Goal: Information Seeking & Learning: Learn about a topic

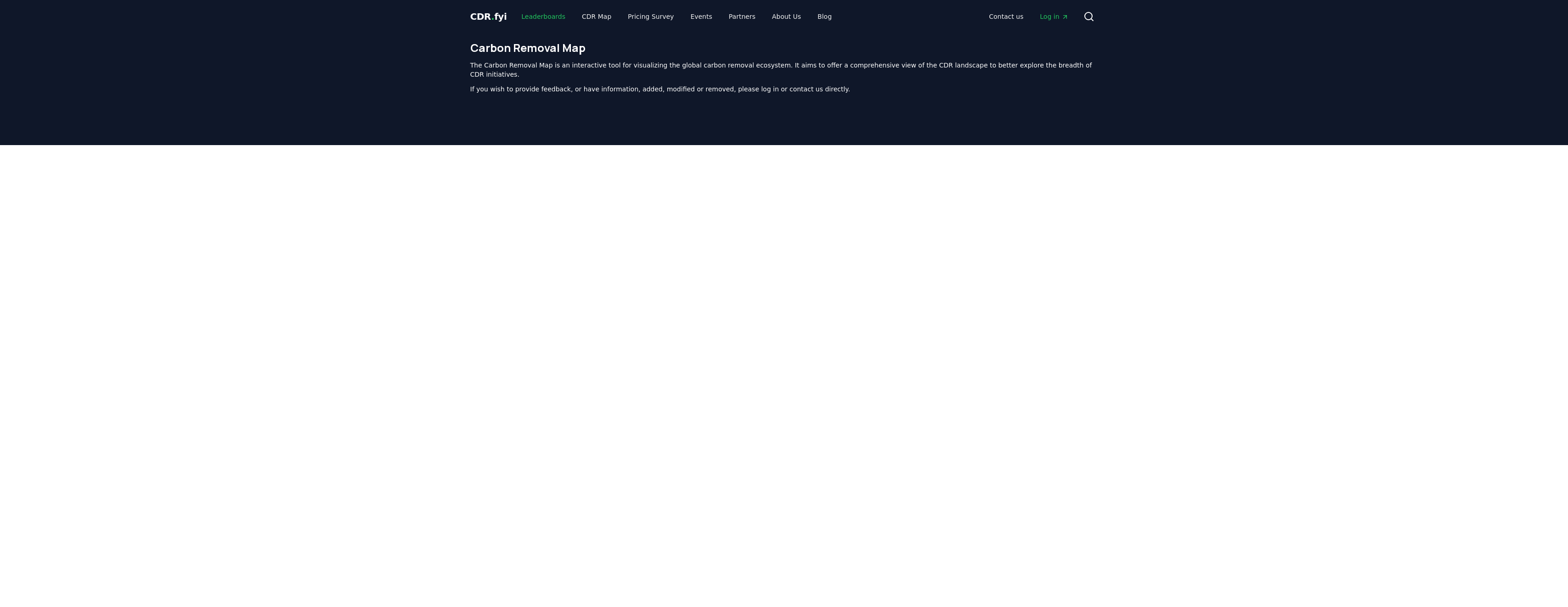
click at [525, 14] on link "Leaderboards" at bounding box center [543, 16] width 58 height 16
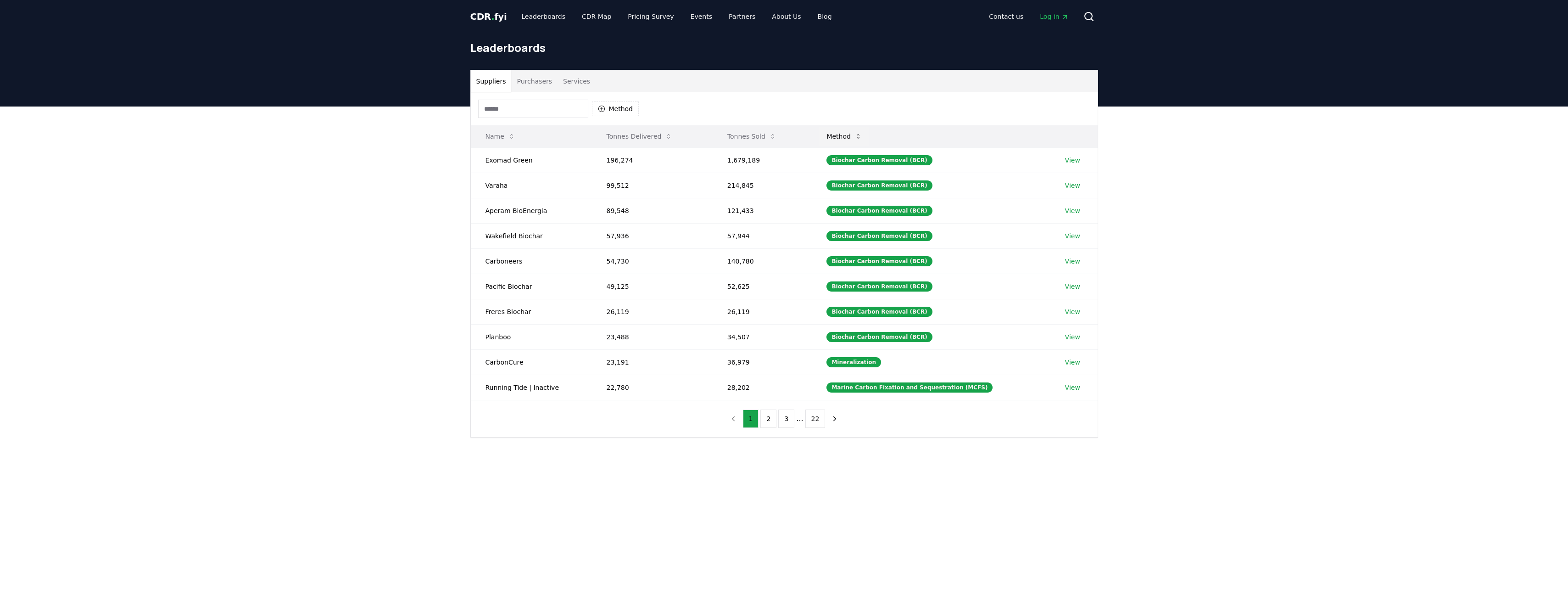
click at [851, 133] on button "Method" at bounding box center [844, 136] width 50 height 18
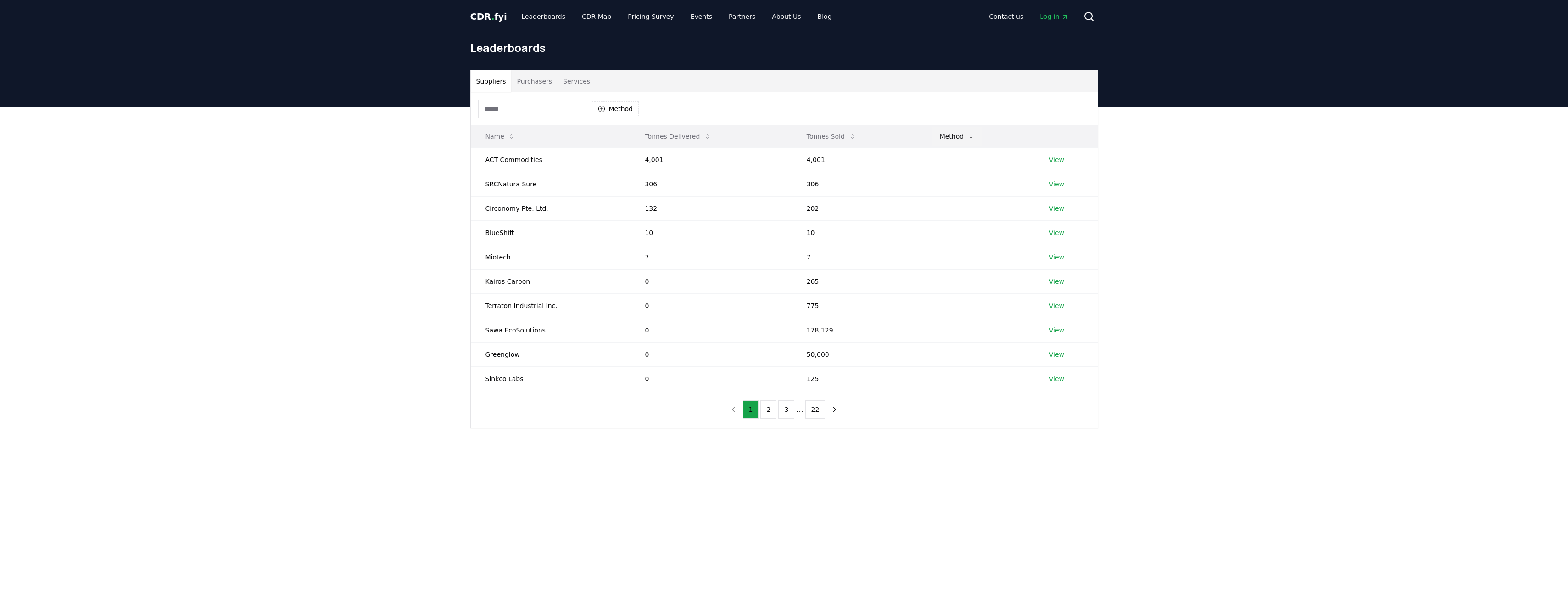
click at [937, 134] on button "Method" at bounding box center [957, 136] width 50 height 18
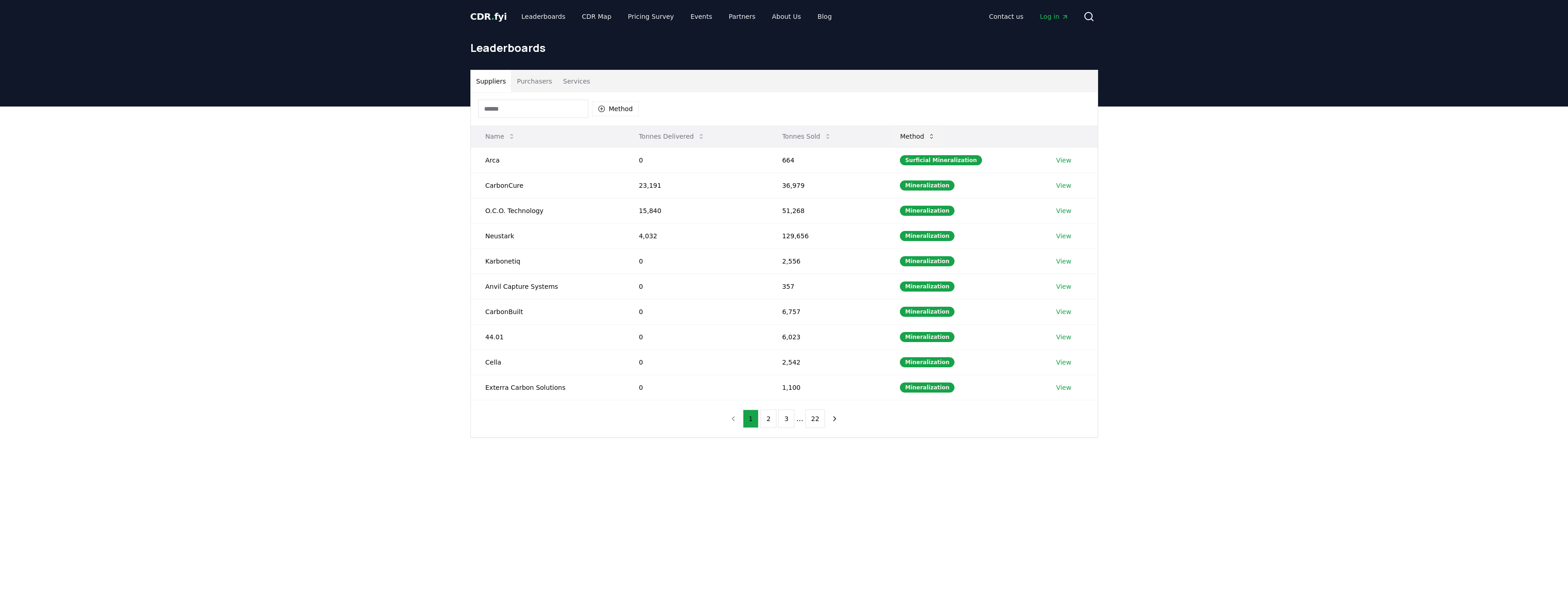
click at [920, 136] on button "Method" at bounding box center [917, 136] width 50 height 18
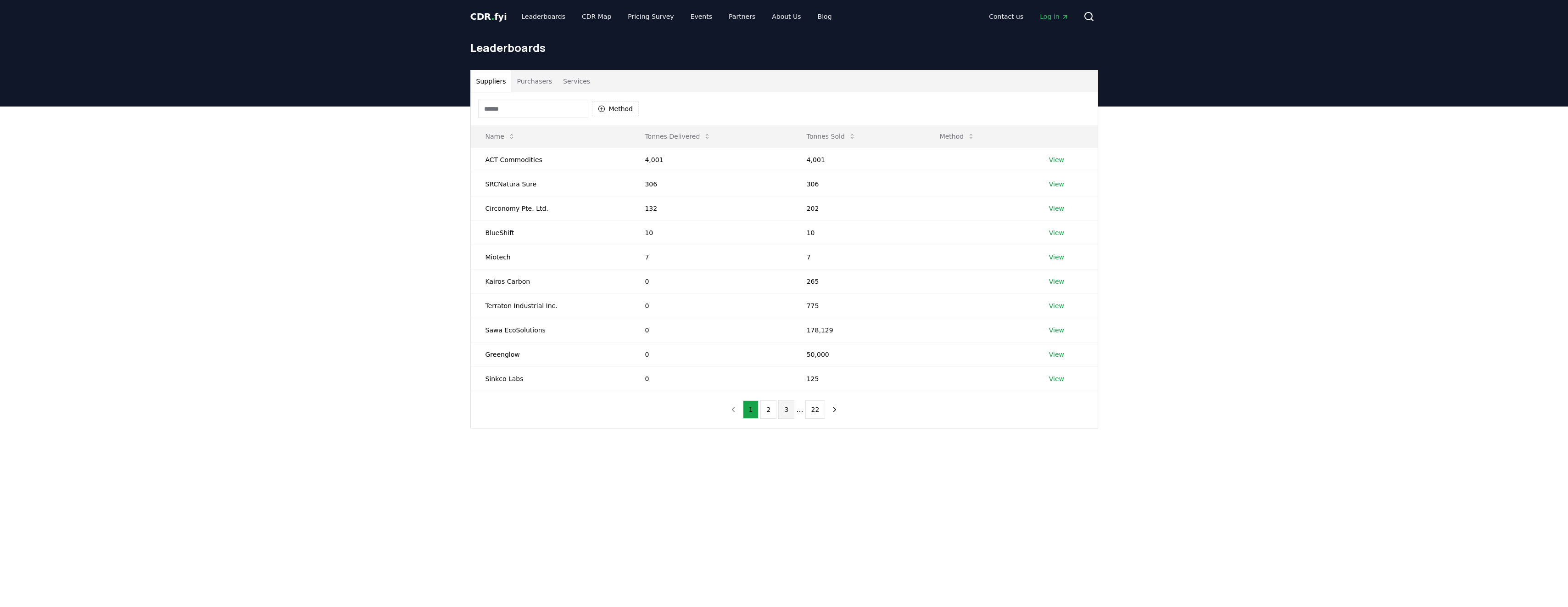
click at [786, 413] on button "3" at bounding box center [786, 409] width 16 height 18
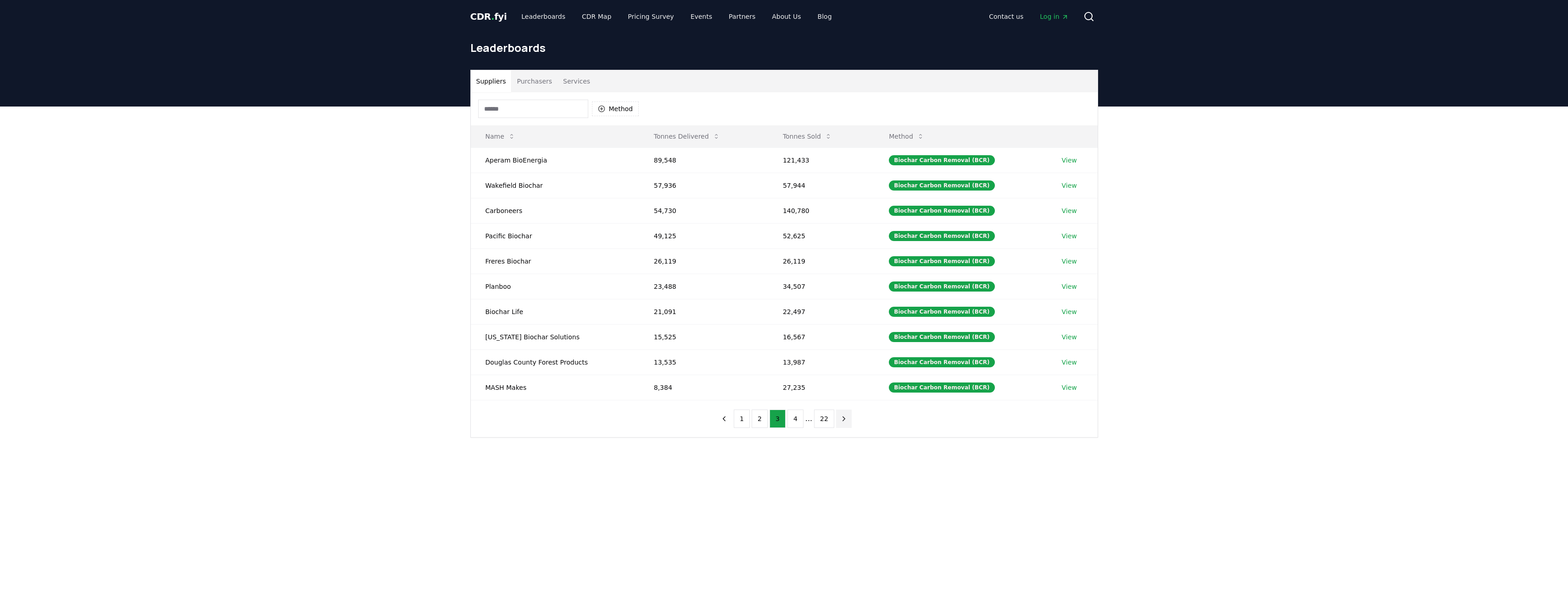
click at [840, 424] on button "next page" at bounding box center [844, 418] width 16 height 18
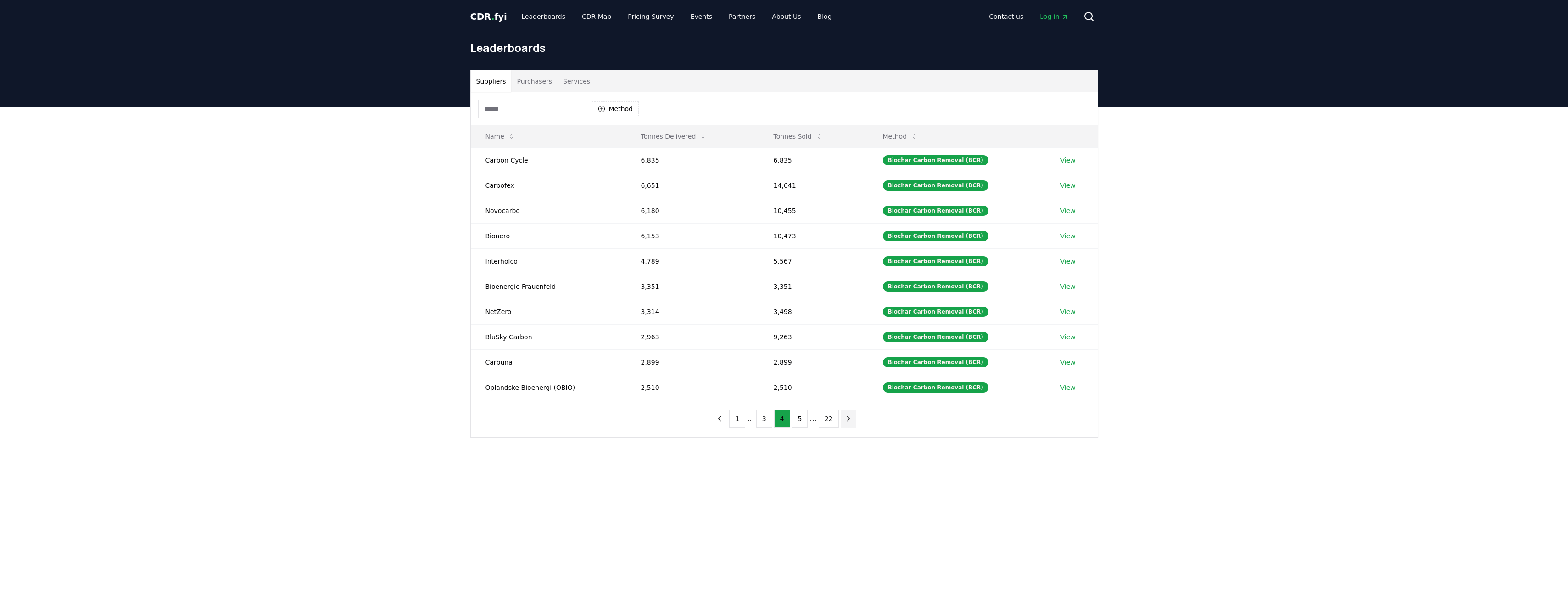
click at [841, 423] on button "next page" at bounding box center [849, 418] width 16 height 18
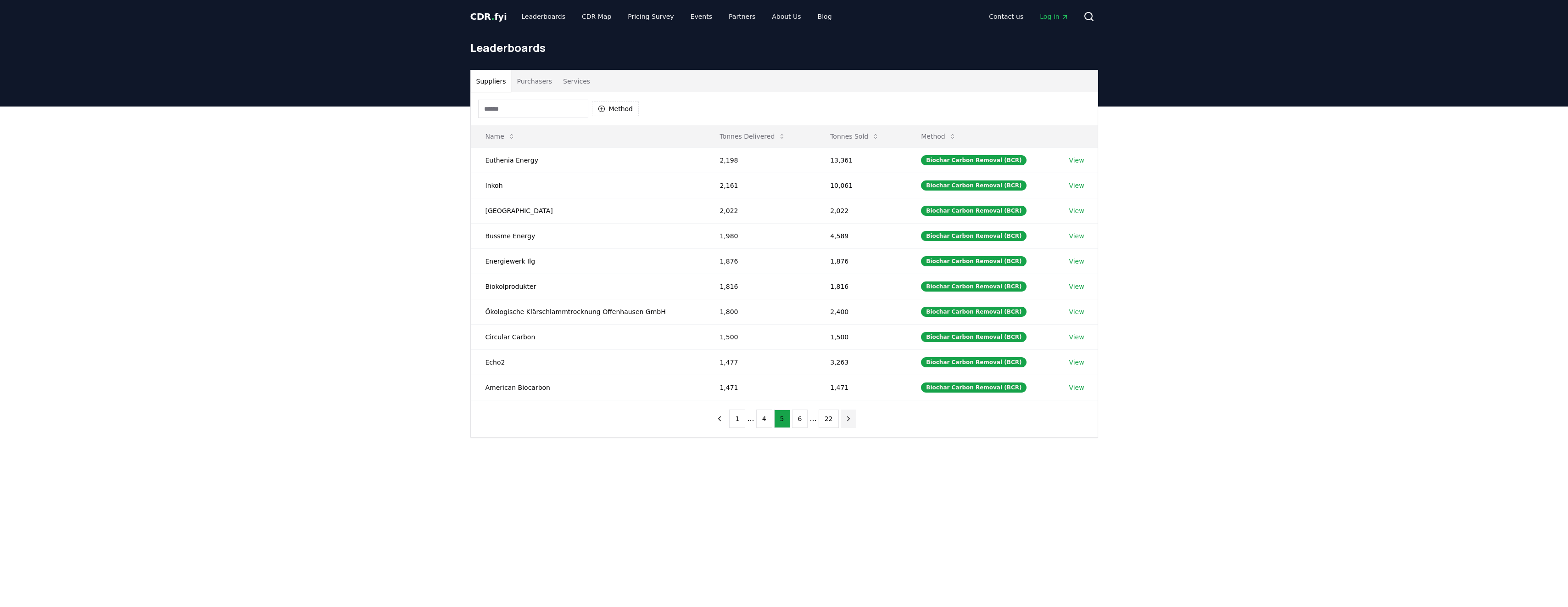
click at [844, 423] on button "next page" at bounding box center [849, 418] width 16 height 18
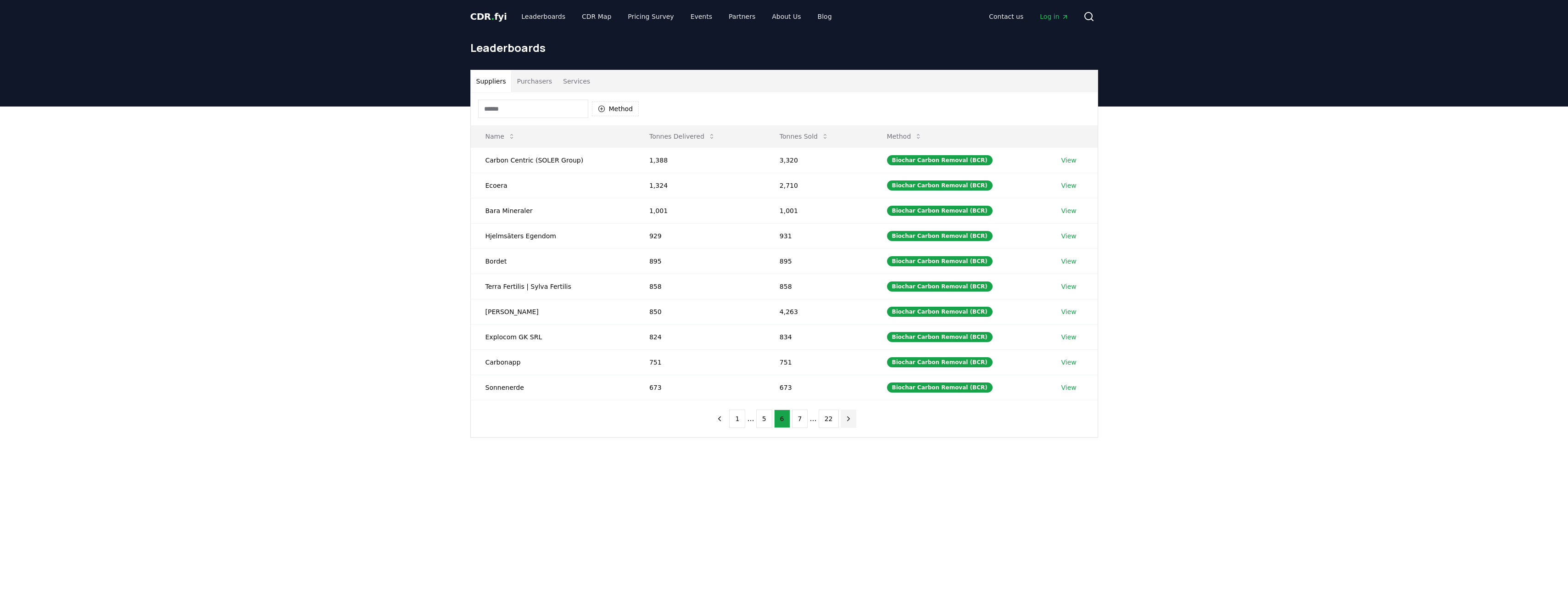
click at [844, 423] on icon "next page" at bounding box center [849, 419] width 9 height 9
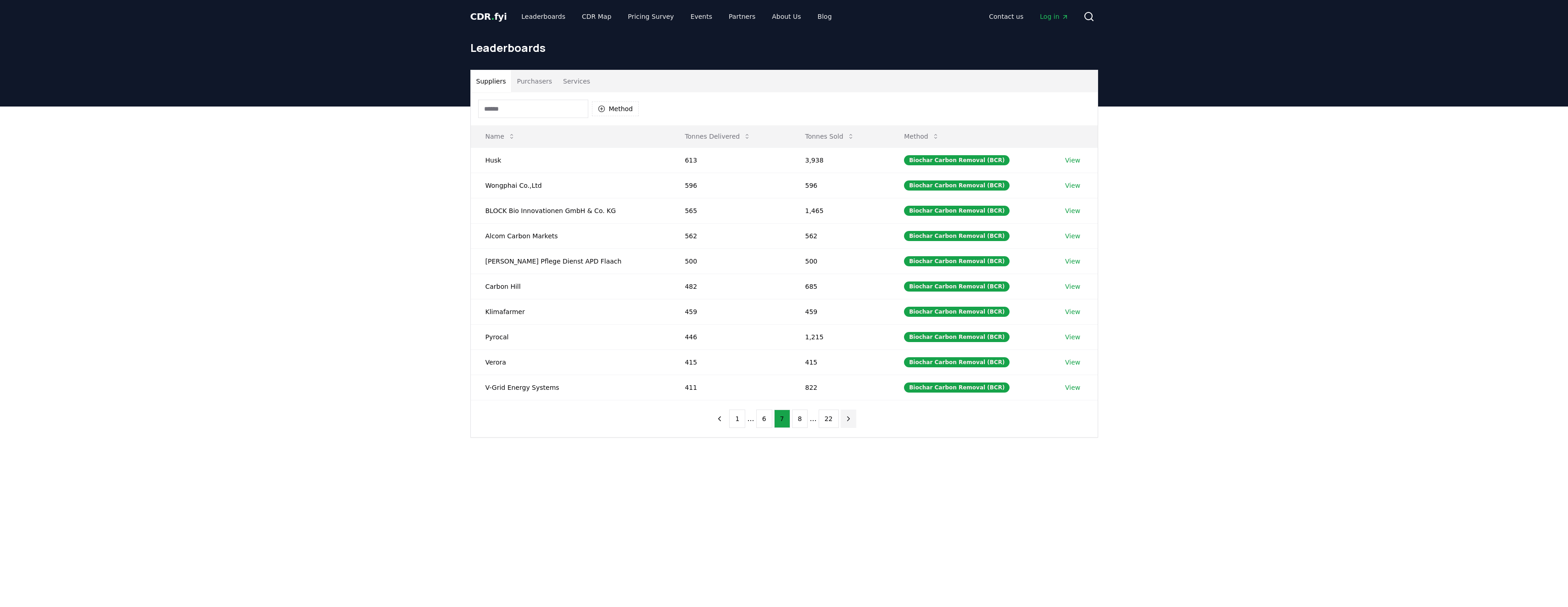
click at [844, 422] on icon "next page" at bounding box center [849, 419] width 9 height 9
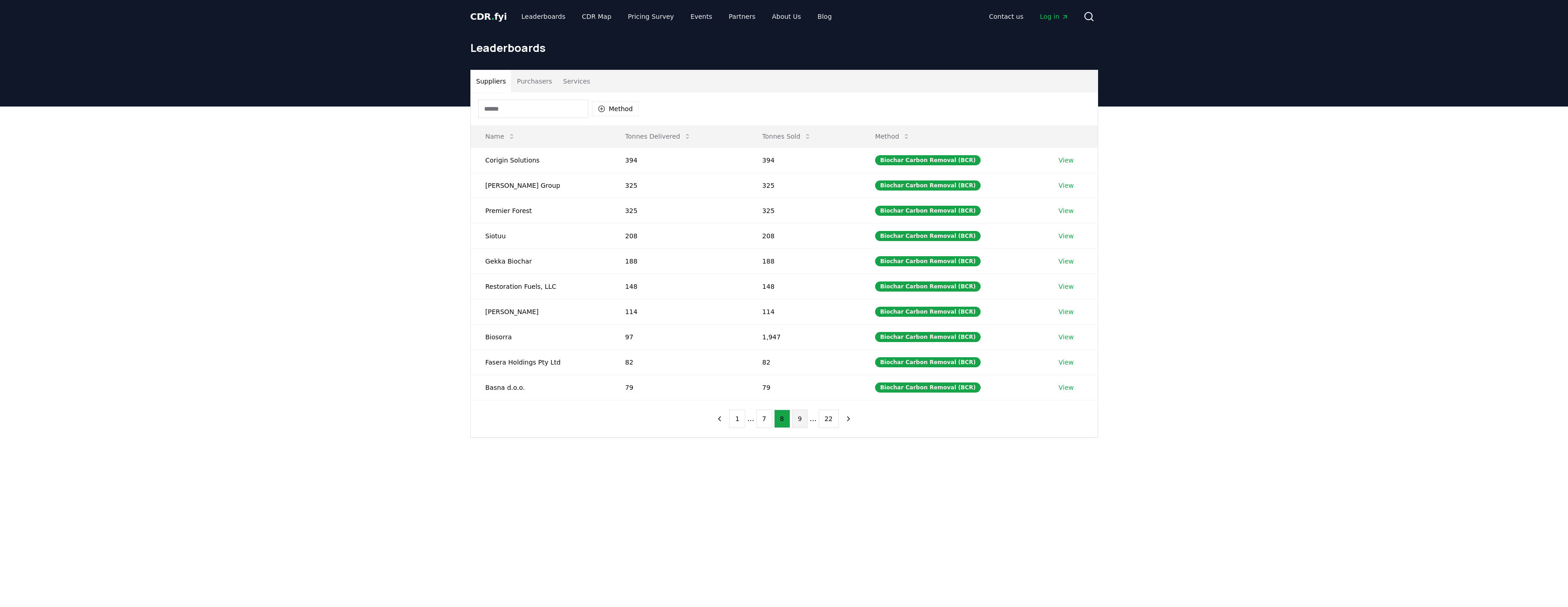
click at [800, 423] on button "9" at bounding box center [800, 418] width 16 height 18
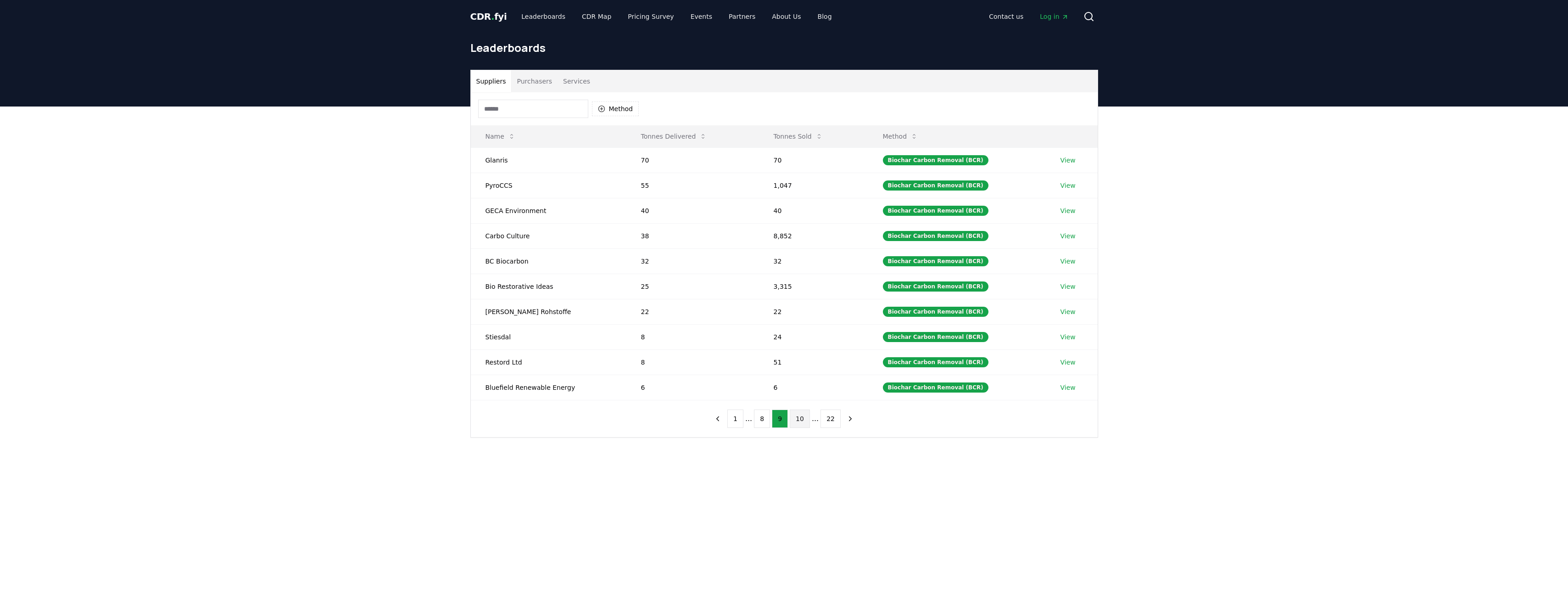
click at [795, 423] on button "10" at bounding box center [799, 418] width 20 height 18
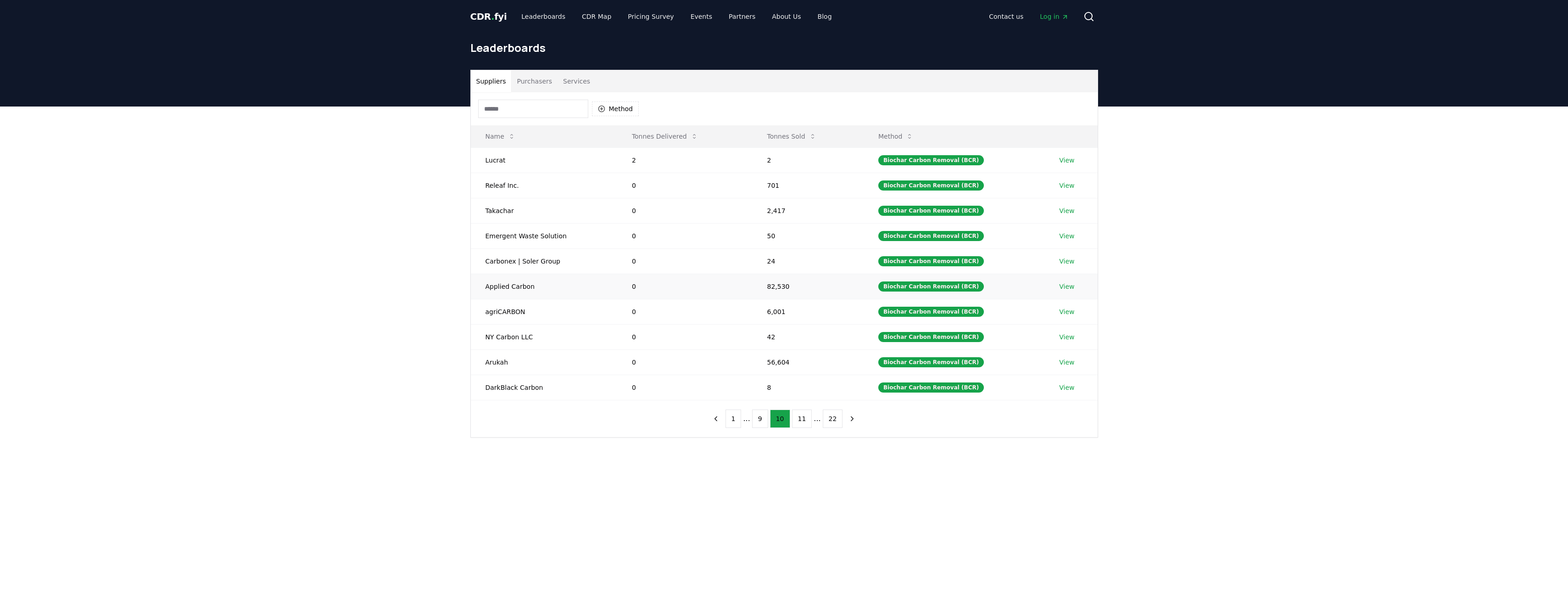
click at [1060, 286] on link "View" at bounding box center [1066, 286] width 15 height 9
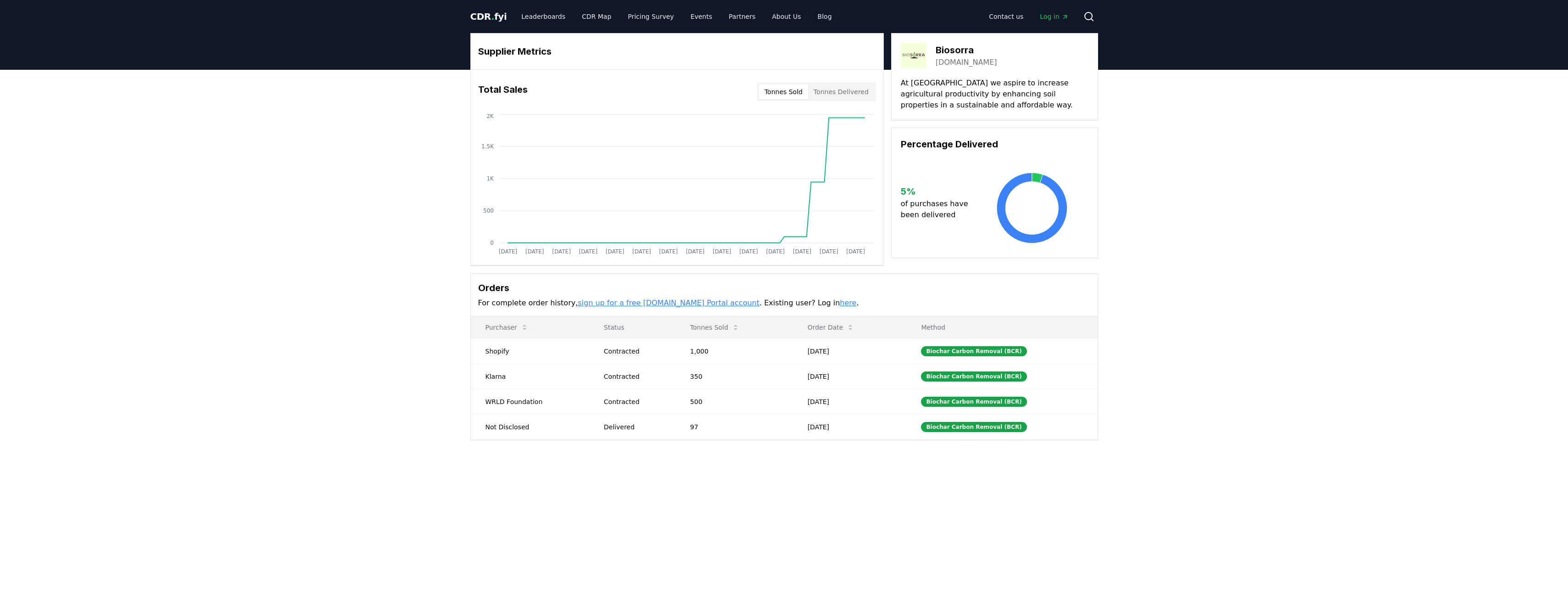
click at [942, 62] on link "biosorra.com" at bounding box center [966, 62] width 61 height 11
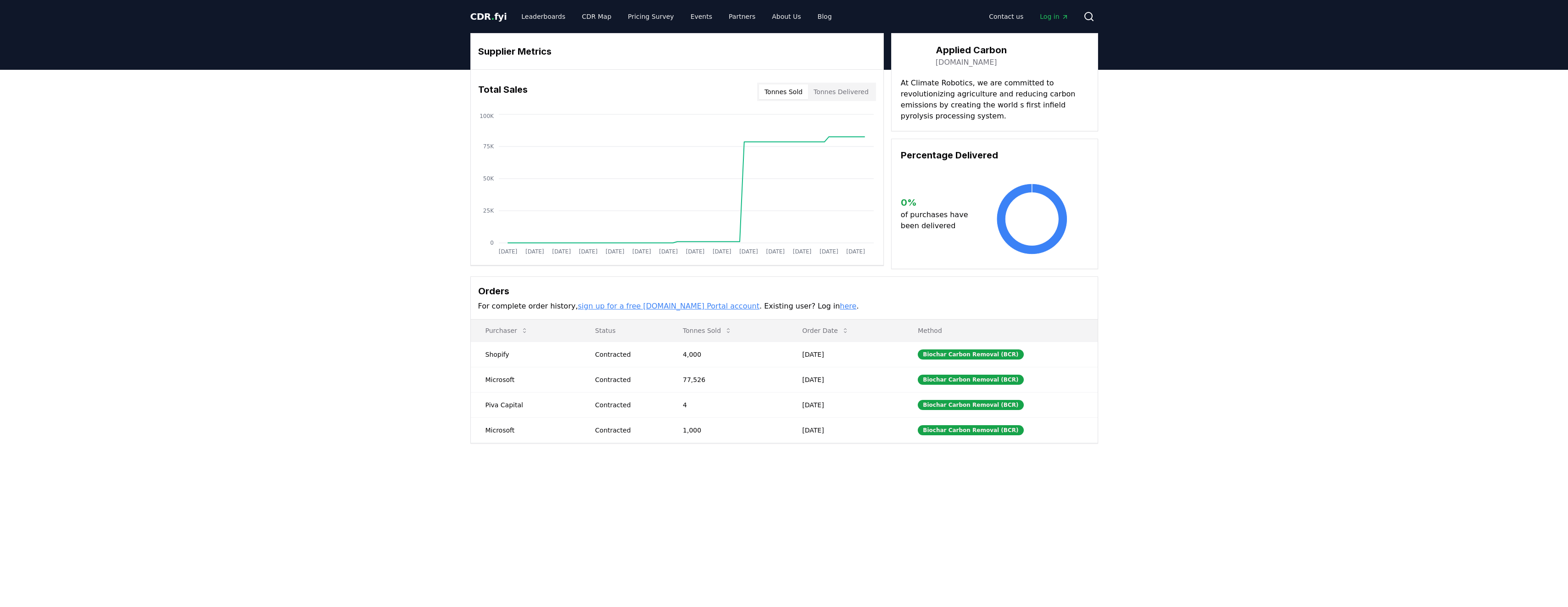
click at [954, 65] on link "appliedcarbon.com" at bounding box center [966, 62] width 61 height 11
